Goal: Find specific page/section: Find specific page/section

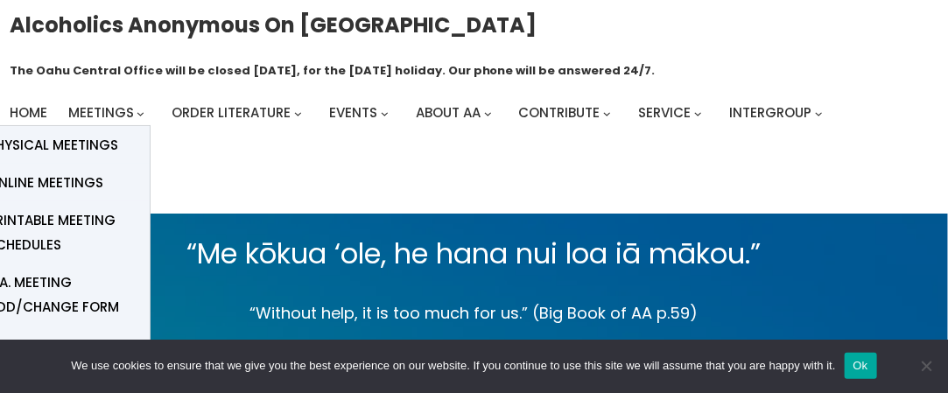
click at [79, 143] on span "Physical Meetings" at bounding box center [53, 145] width 130 height 25
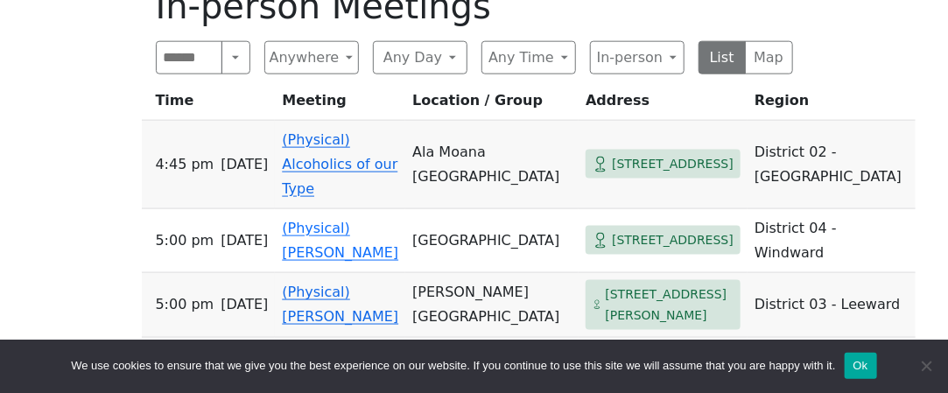
scroll to position [613, 0]
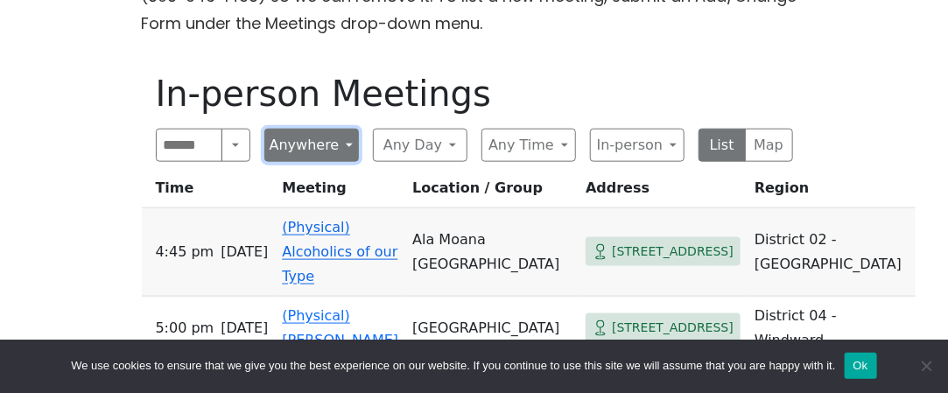
click at [340, 147] on button "Anywhere" at bounding box center [311, 145] width 95 height 33
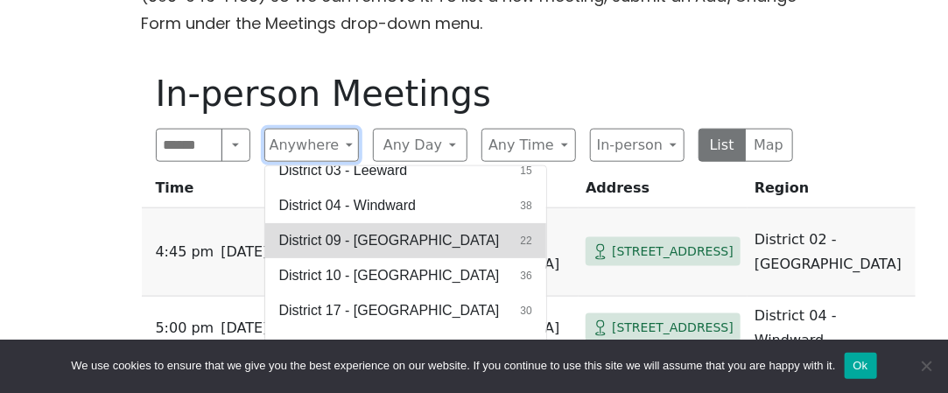
scroll to position [155, 0]
click at [395, 232] on span "District 09 - Central North Shore" at bounding box center [389, 239] width 221 height 21
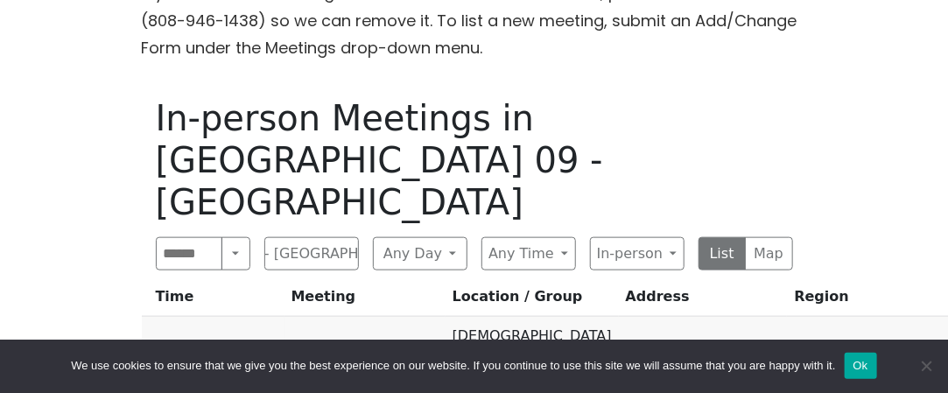
scroll to position [613, 0]
